Goal: Find specific page/section: Find specific page/section

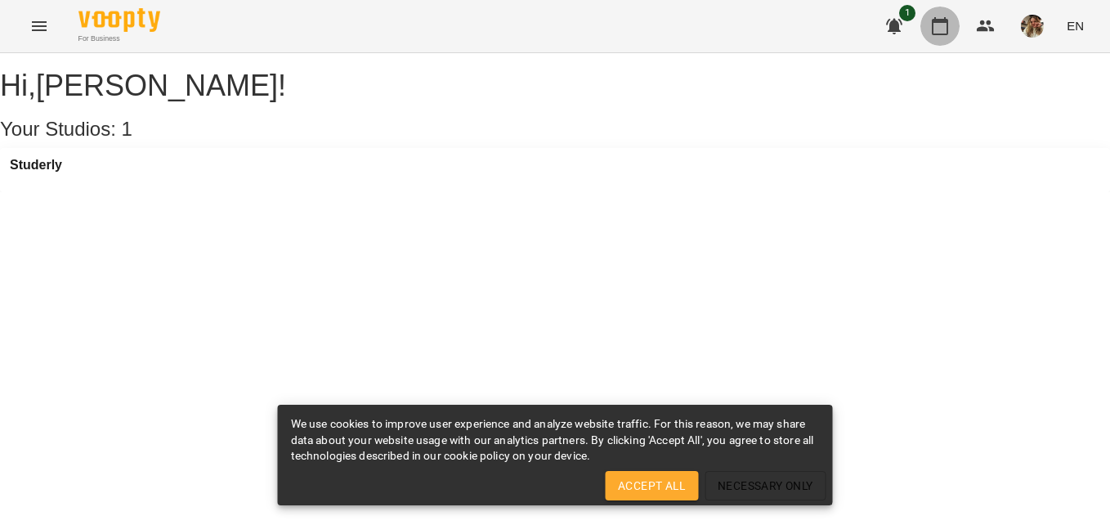
click at [618, 27] on icon "button" at bounding box center [940, 26] width 20 height 20
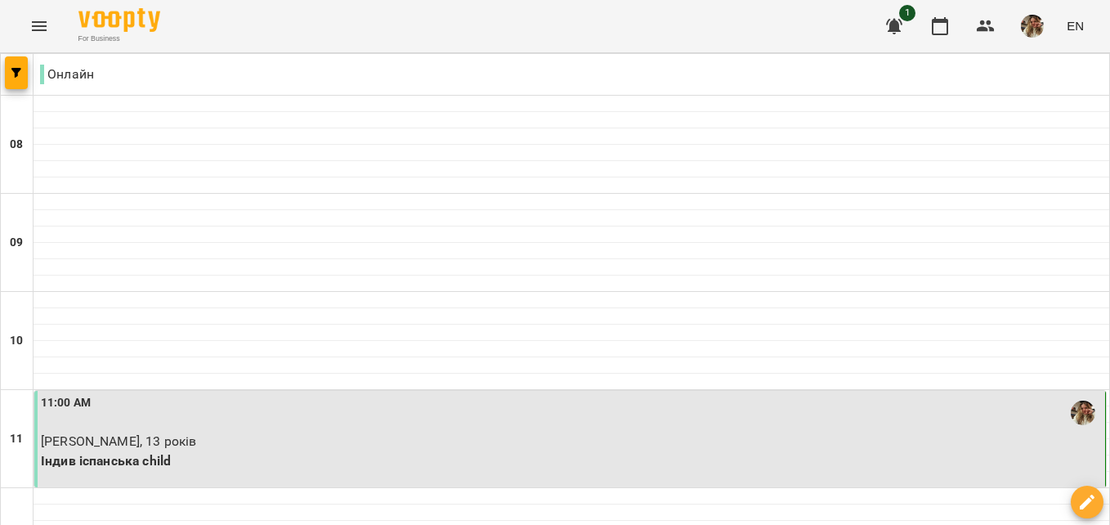
scroll to position [327, 0]
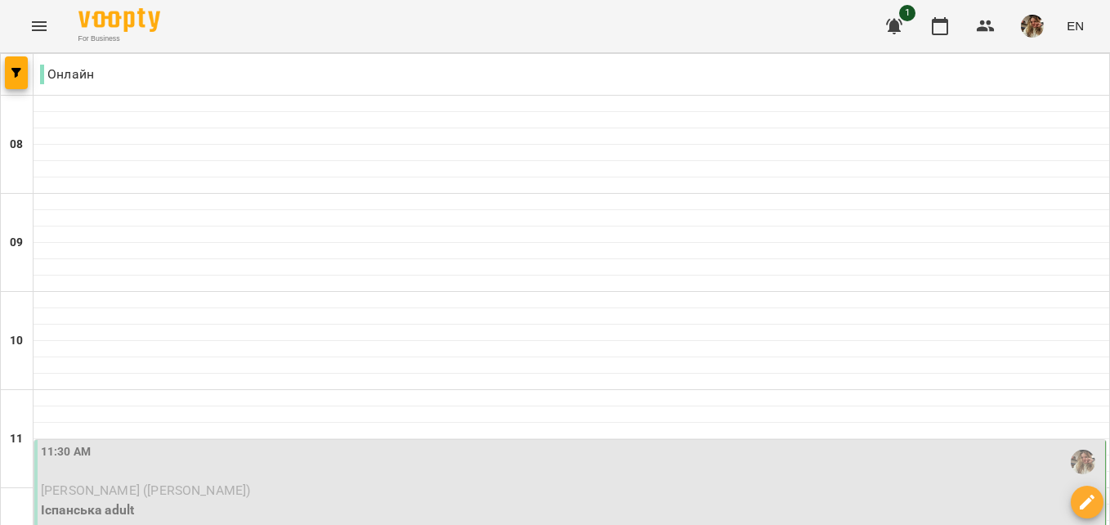
scroll to position [245, 0]
drag, startPoint x: 277, startPoint y: 276, endPoint x: 190, endPoint y: 233, distance: 97.6
click at [190, 443] on div "11:30 AM" at bounding box center [571, 462] width 1061 height 38
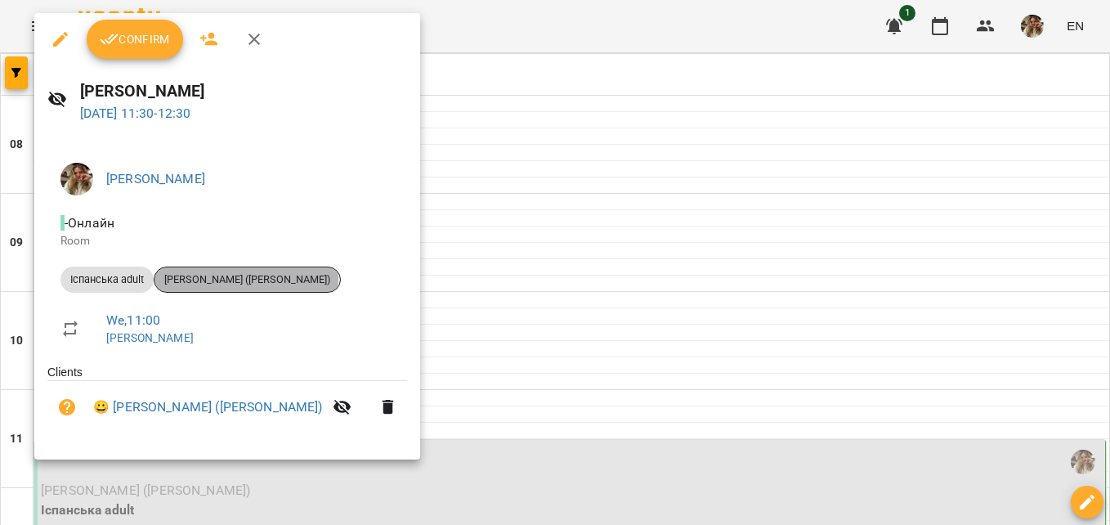
click at [219, 277] on span "[PERSON_NAME] ([PERSON_NAME])" at bounding box center [247, 279] width 186 height 15
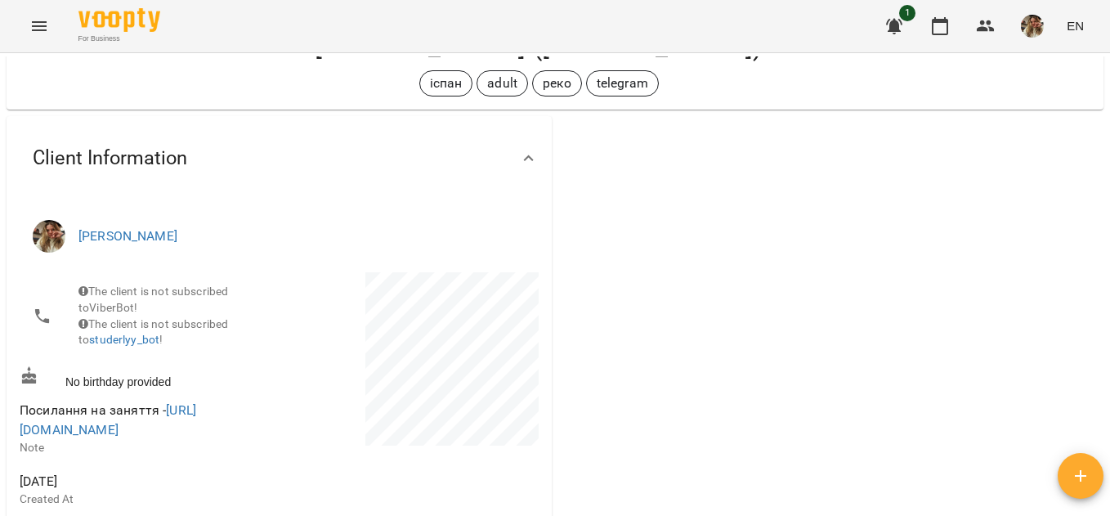
scroll to position [163, 0]
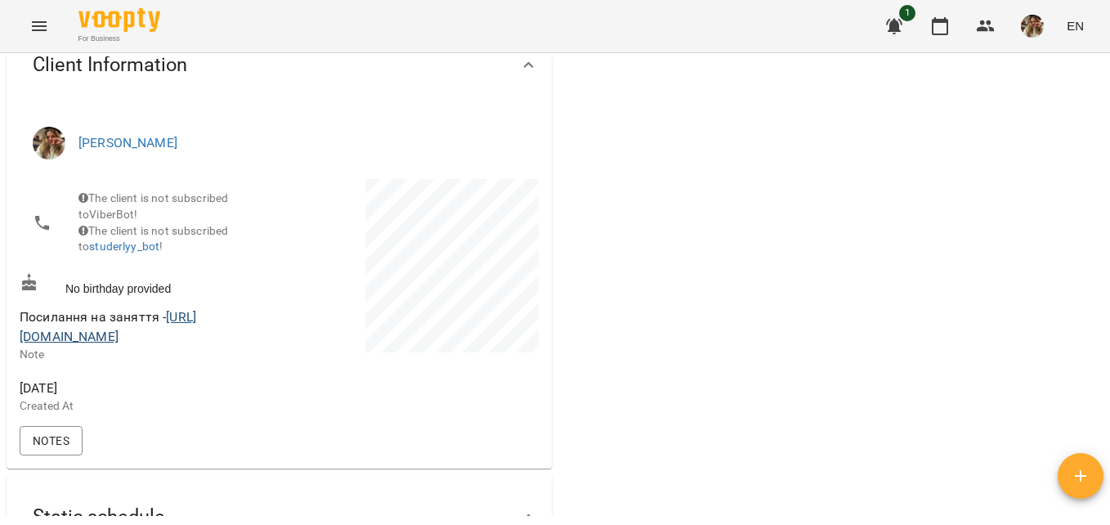
drag, startPoint x: 257, startPoint y: 352, endPoint x: 29, endPoint y: 356, distance: 228.1
click at [23, 346] on span "Посилання на заняття - [URL][DOMAIN_NAME]" at bounding box center [148, 326] width 257 height 38
drag, startPoint x: 29, startPoint y: 356, endPoint x: 65, endPoint y: 350, distance: 36.6
